Goal: Consume media (video, audio): Consume media (video, audio)

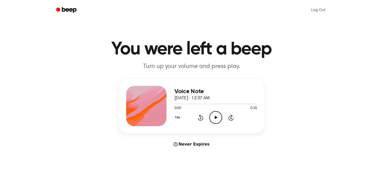
click at [203, 72] on main "You were left a beep Turn up your volume and press play. Voice Note September 1…" at bounding box center [191, 150] width 383 height 301
click at [212, 120] on icon "Play Audio" at bounding box center [215, 117] width 13 height 13
click at [216, 113] on icon "Play Audio" at bounding box center [215, 117] width 13 height 13
click at [219, 115] on icon "Play Audio" at bounding box center [215, 117] width 13 height 13
click at [215, 117] on icon at bounding box center [216, 117] width 3 height 3
